Goal: Transaction & Acquisition: Purchase product/service

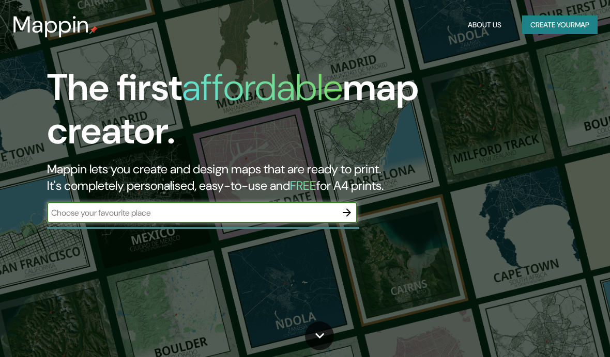
click at [190, 212] on input "text" at bounding box center [191, 213] width 289 height 12
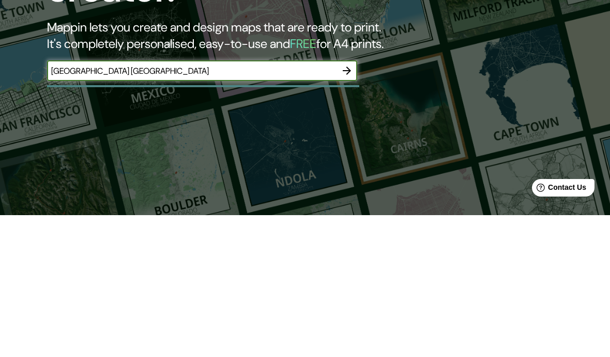
type input "[GEOGRAPHIC_DATA] [GEOGRAPHIC_DATA]"
click at [349, 209] on icon "button" at bounding box center [346, 213] width 8 height 8
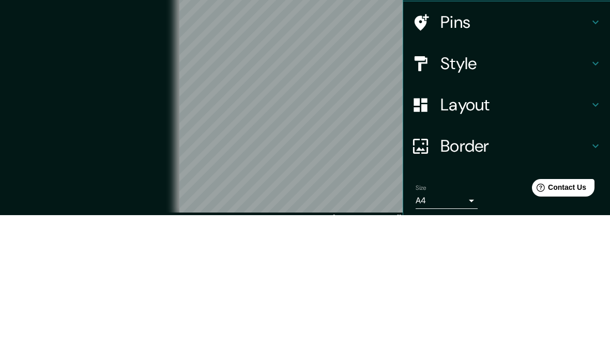
scroll to position [47, 0]
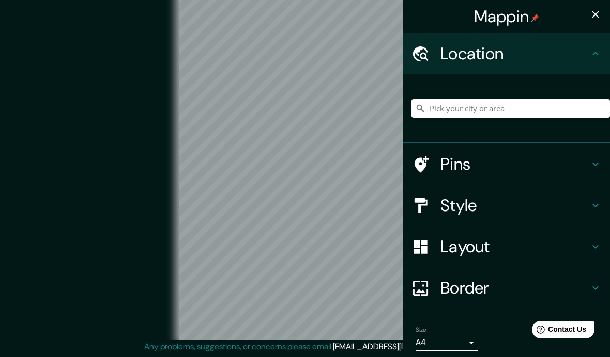
click at [555, 103] on input "Pick your city or area" at bounding box center [510, 108] width 198 height 19
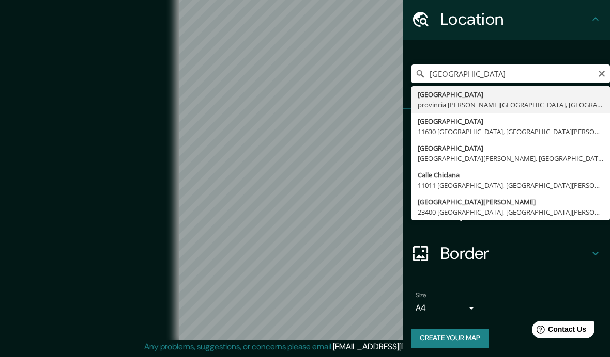
type input "[GEOGRAPHIC_DATA], provincia [PERSON_NAME][GEOGRAPHIC_DATA], [GEOGRAPHIC_DATA]"
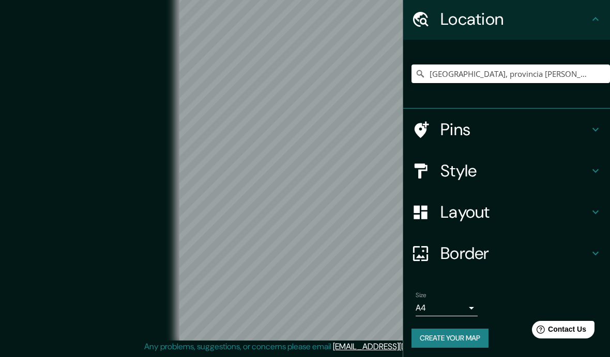
click at [527, 60] on div "[GEOGRAPHIC_DATA], provincia [PERSON_NAME][GEOGRAPHIC_DATA], [GEOGRAPHIC_DATA]" at bounding box center [510, 74] width 198 height 52
click at [602, 71] on icon "Clear" at bounding box center [601, 74] width 8 height 8
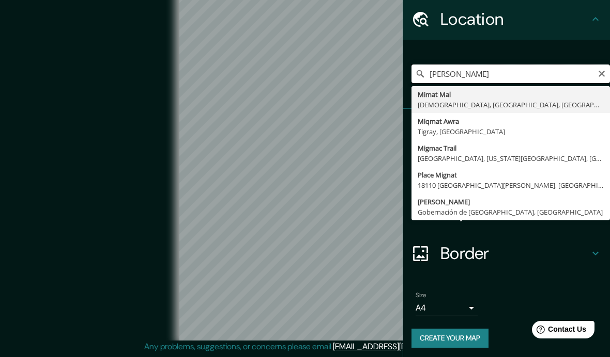
click at [601, 80] on input "[PERSON_NAME]" at bounding box center [510, 74] width 198 height 19
type input "[PERSON_NAME]"
click at [598, 75] on icon "Clear" at bounding box center [601, 74] width 8 height 8
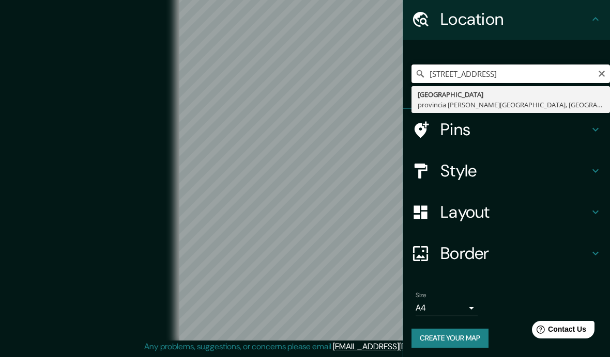
type input "[GEOGRAPHIC_DATA], provincia [PERSON_NAME][GEOGRAPHIC_DATA], [GEOGRAPHIC_DATA]"
click at [585, 74] on input "[GEOGRAPHIC_DATA], provincia [PERSON_NAME][GEOGRAPHIC_DATA], [GEOGRAPHIC_DATA]" at bounding box center [510, 74] width 198 height 19
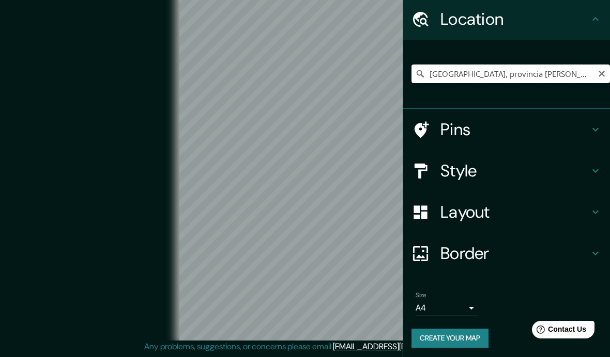
click at [535, 74] on input "[GEOGRAPHIC_DATA], provincia [PERSON_NAME][GEOGRAPHIC_DATA], [GEOGRAPHIC_DATA]" at bounding box center [510, 74] width 198 height 19
click at [595, 77] on input "[GEOGRAPHIC_DATA], provincia [PERSON_NAME][GEOGRAPHIC_DATA], [GEOGRAPHIC_DATA]" at bounding box center [510, 74] width 198 height 19
click at [598, 73] on icon "Clear" at bounding box center [601, 74] width 8 height 8
click at [570, 73] on input "[STREET_ADDRESS]" at bounding box center [510, 74] width 198 height 19
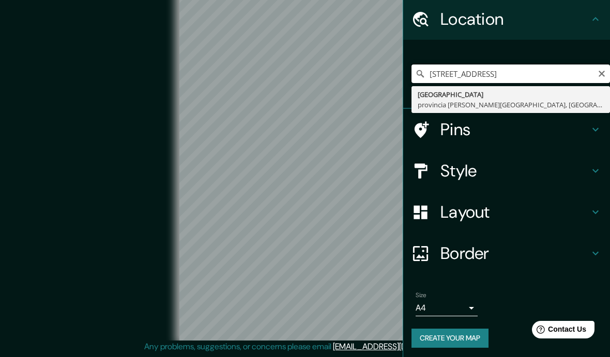
type input "[GEOGRAPHIC_DATA], provincia [PERSON_NAME][GEOGRAPHIC_DATA], [GEOGRAPHIC_DATA]"
